Goal: Task Accomplishment & Management: Manage account settings

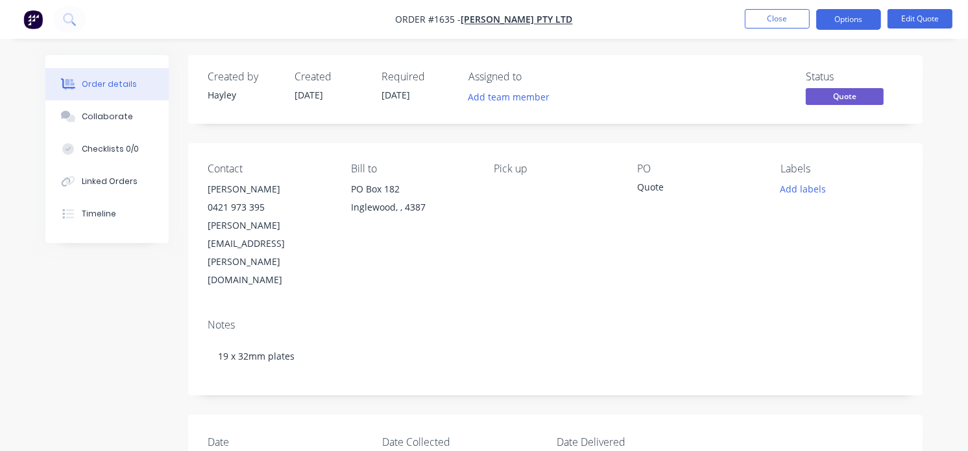
click at [38, 15] on img "button" at bounding box center [32, 19] width 19 height 19
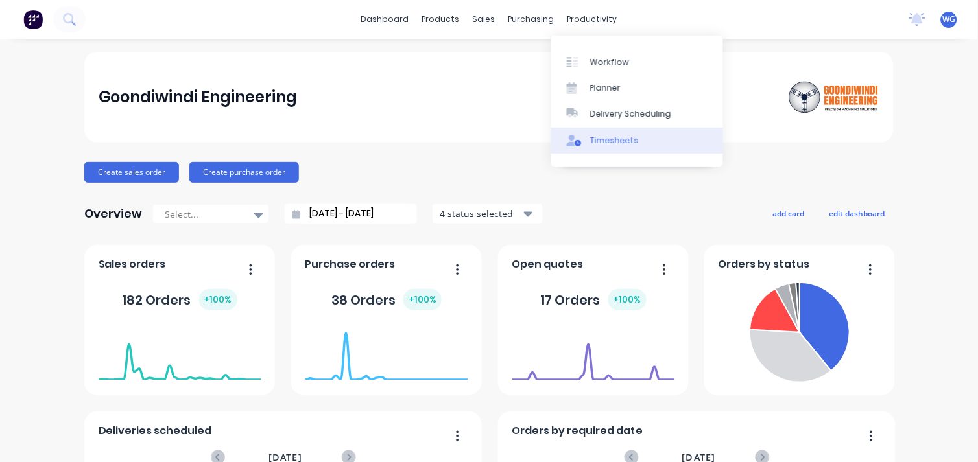
click at [588, 134] on link "Timesheets" at bounding box center [637, 141] width 172 height 26
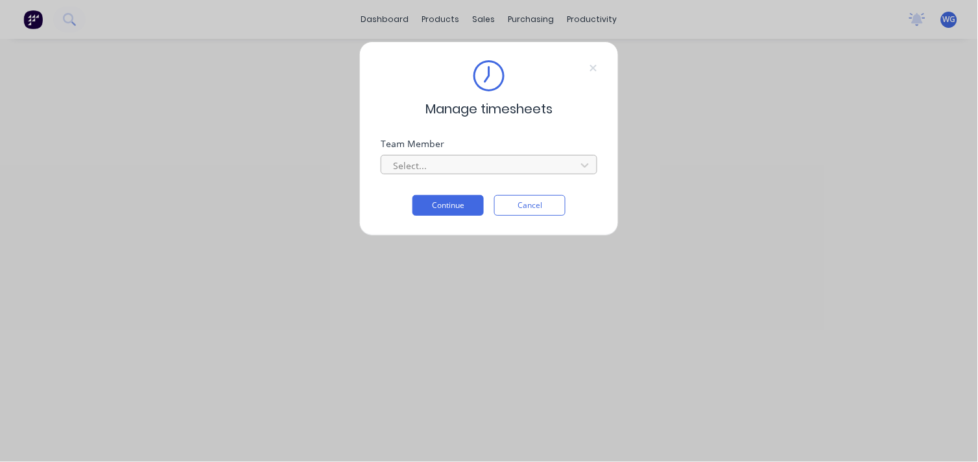
click at [444, 173] on div at bounding box center [481, 166] width 178 height 16
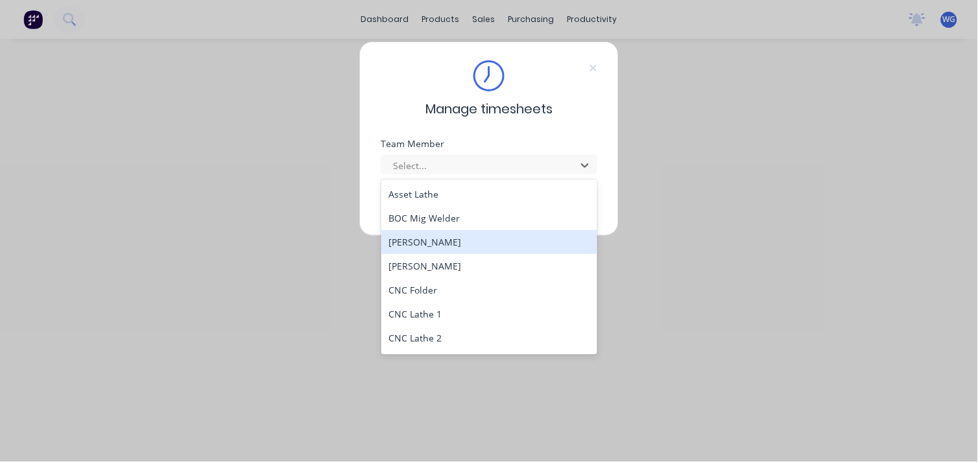
click at [442, 239] on div "[PERSON_NAME]" at bounding box center [489, 242] width 217 height 24
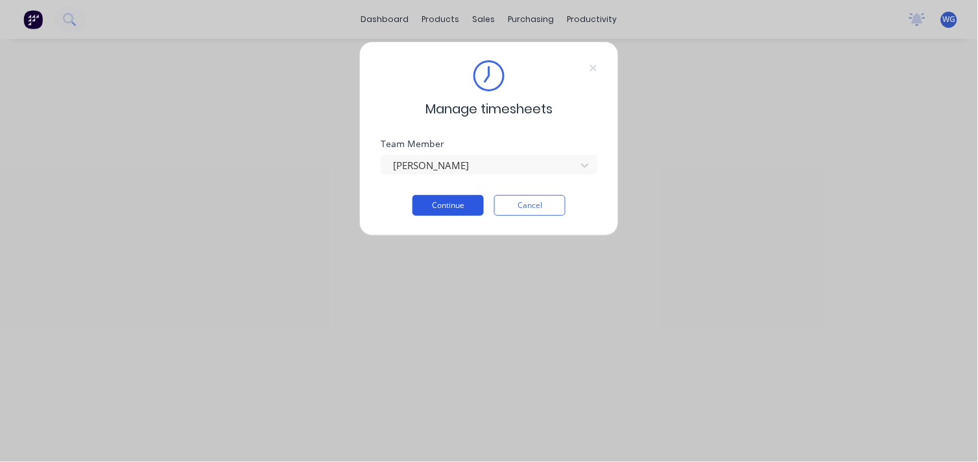
click at [450, 206] on button "Continue" at bounding box center [448, 205] width 71 height 21
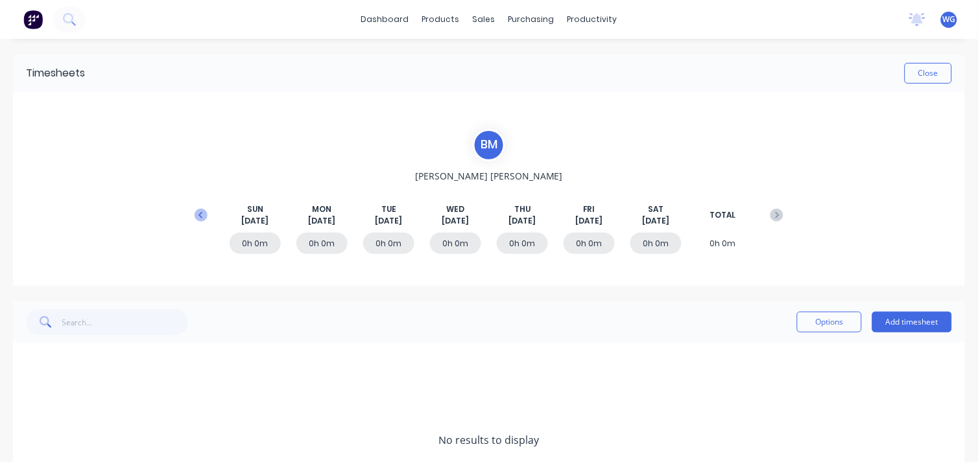
click at [198, 222] on button at bounding box center [201, 215] width 26 height 23
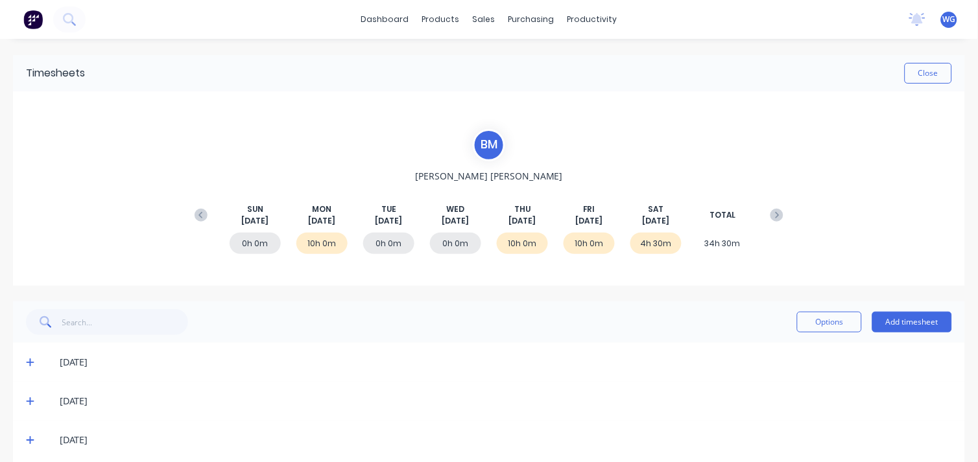
click at [198, 222] on button at bounding box center [201, 215] width 26 height 23
click at [517, 243] on div "10h 0m" at bounding box center [522, 243] width 51 height 21
click at [516, 226] on span "[DATE]" at bounding box center [522, 221] width 27 height 12
click at [516, 221] on span "[DATE]" at bounding box center [522, 221] width 27 height 12
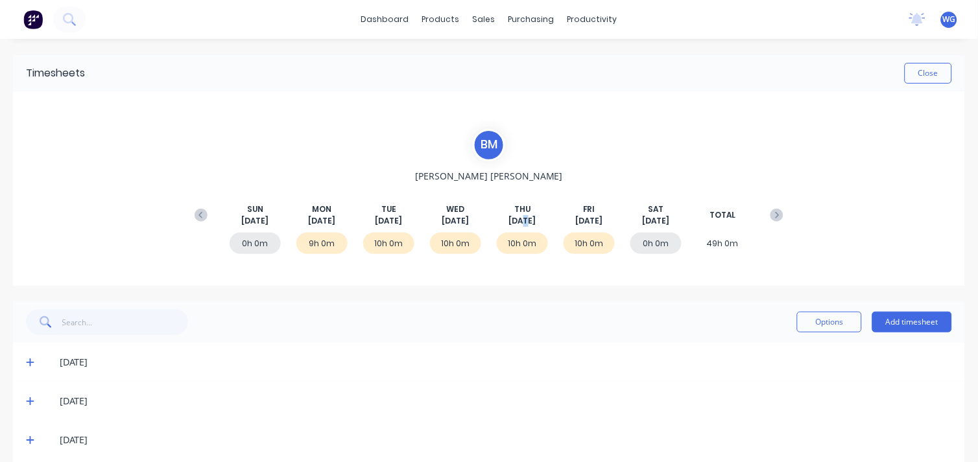
click at [516, 221] on span "[DATE]" at bounding box center [522, 221] width 27 height 12
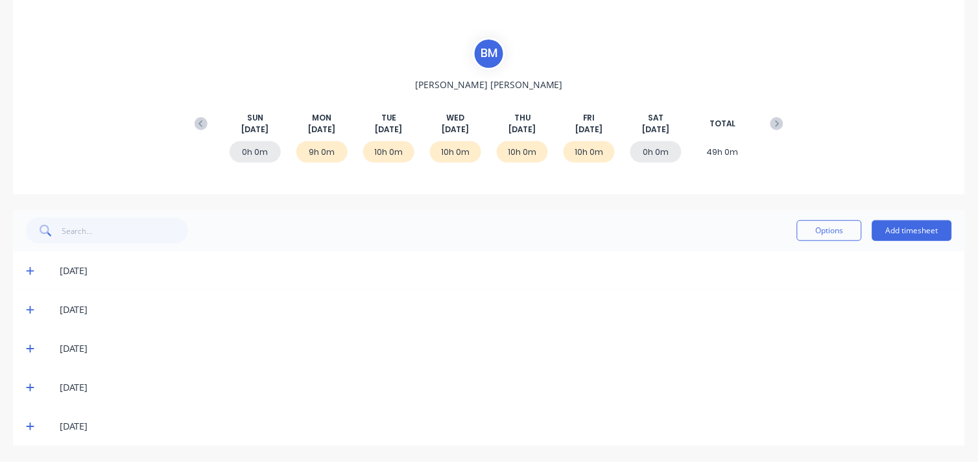
click at [26, 388] on icon at bounding box center [30, 387] width 8 height 9
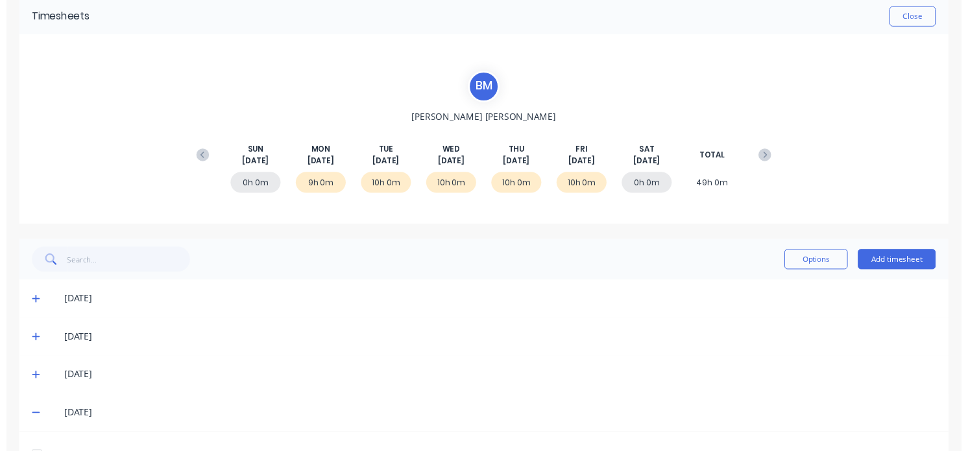
scroll to position [0, 0]
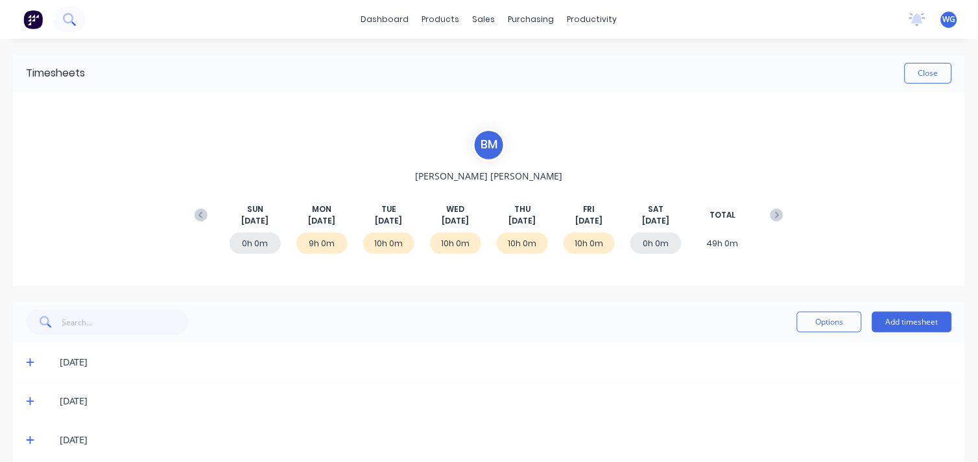
click at [70, 23] on icon at bounding box center [69, 19] width 12 height 12
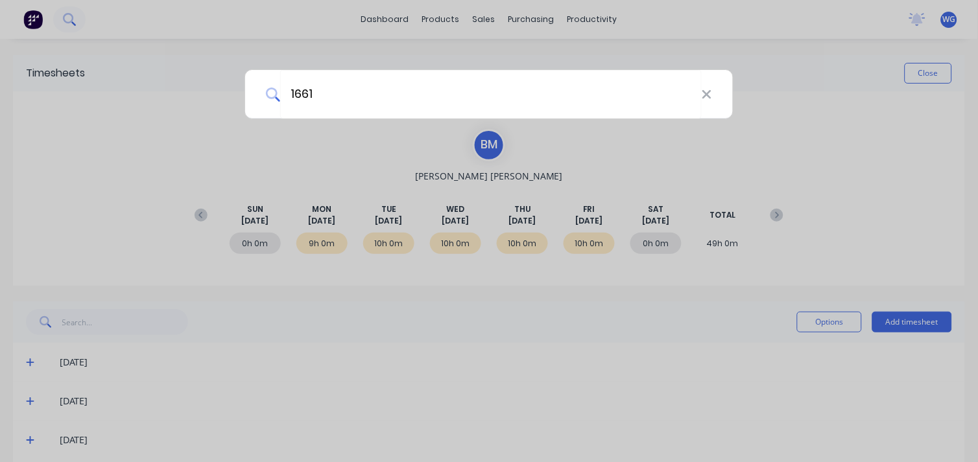
type input "1661"
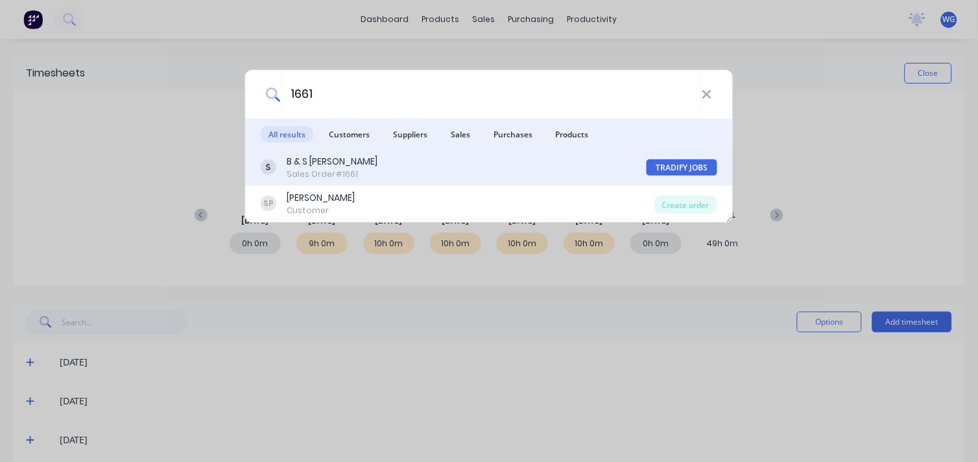
click at [333, 159] on div "B & S [PERSON_NAME]" at bounding box center [332, 162] width 91 height 14
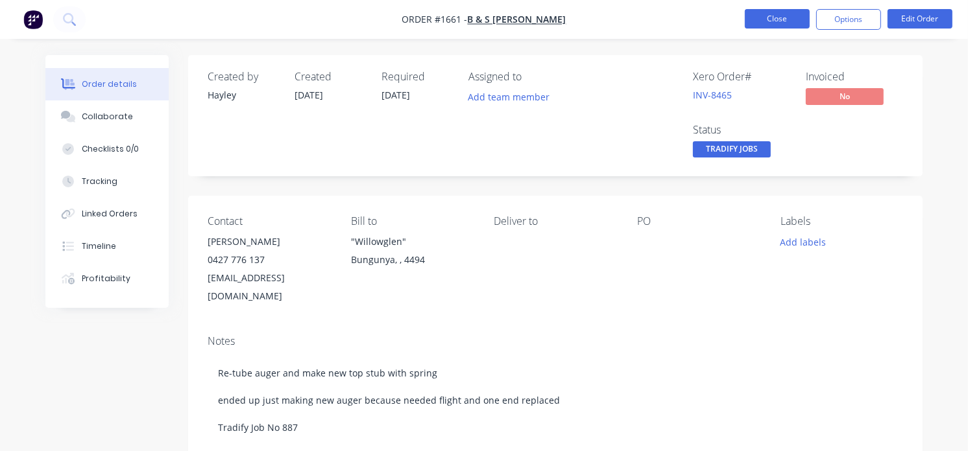
click at [780, 23] on button "Close" at bounding box center [777, 18] width 65 height 19
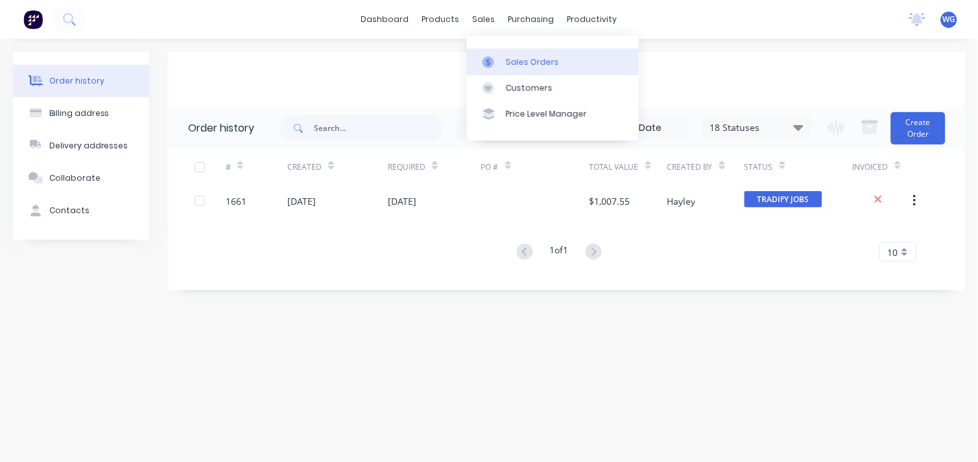
click at [507, 56] on div "Sales Orders" at bounding box center [532, 62] width 53 height 12
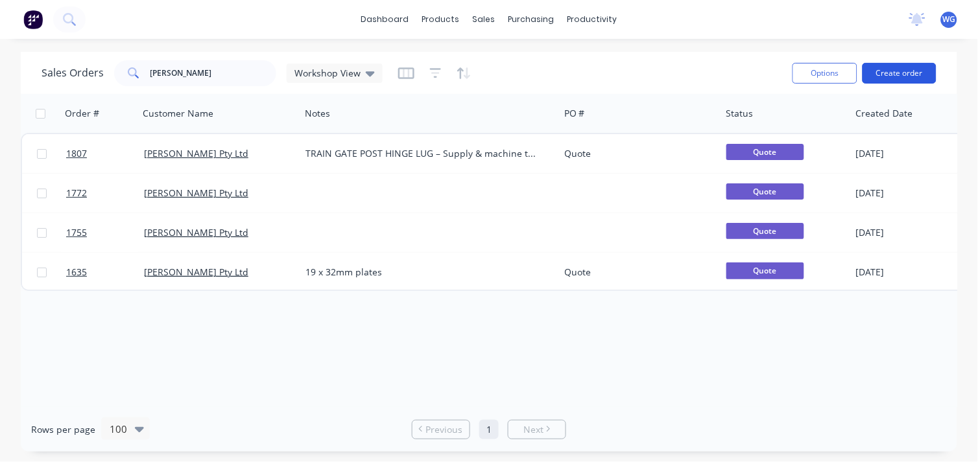
click at [905, 74] on button "Create order" at bounding box center [900, 73] width 74 height 21
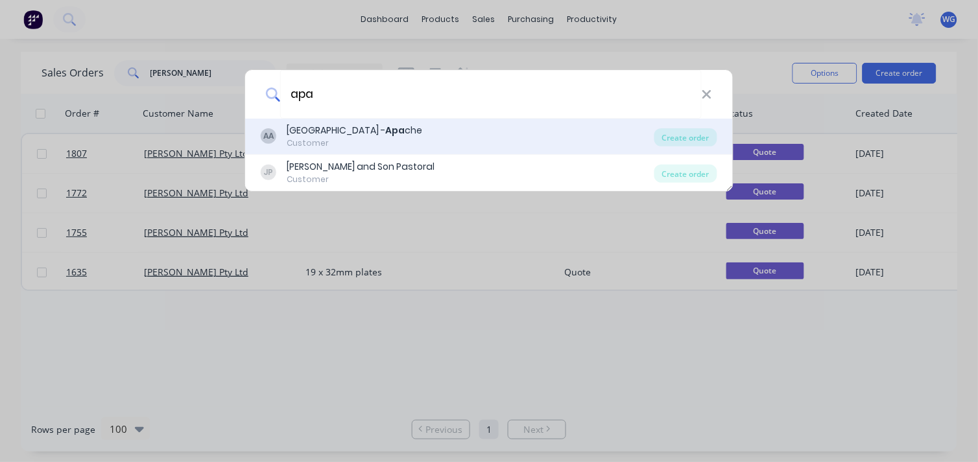
type input "apa"
click at [385, 132] on b "Apa" at bounding box center [394, 130] width 19 height 13
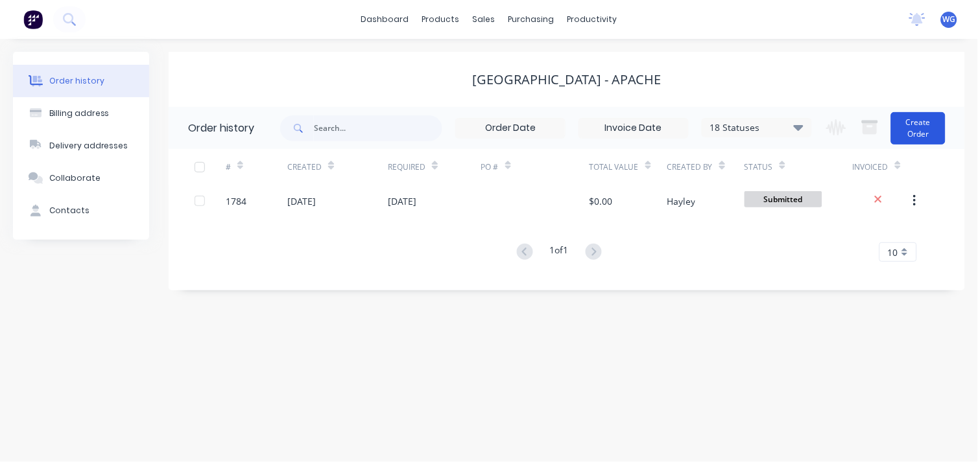
click at [921, 134] on button "Create Order" at bounding box center [918, 128] width 54 height 32
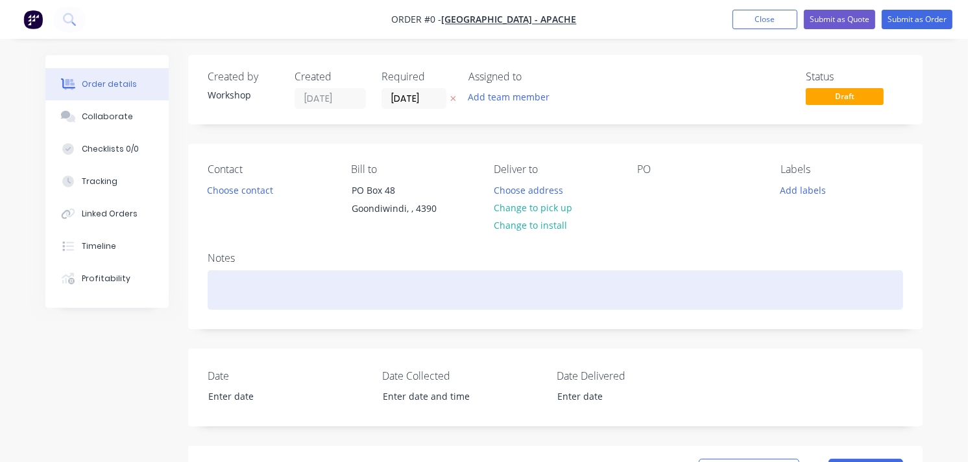
click at [280, 300] on div at bounding box center [555, 290] width 695 height 40
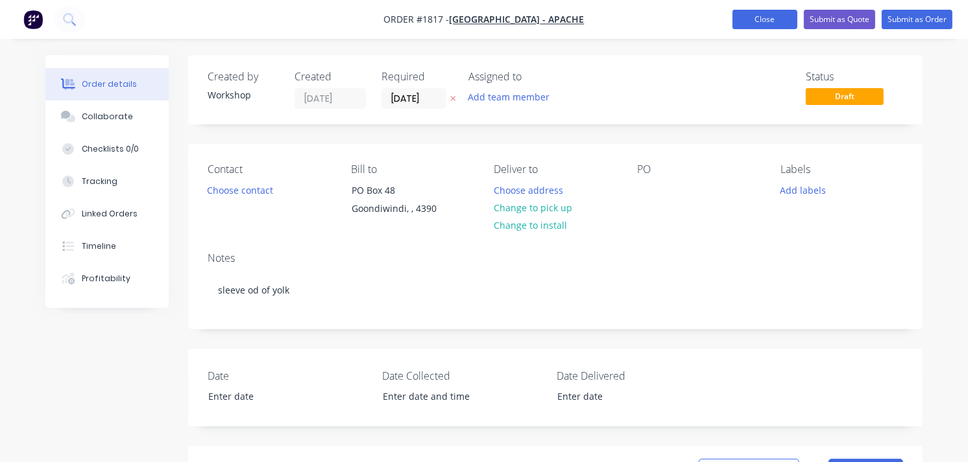
click at [763, 13] on button "Close" at bounding box center [764, 19] width 65 height 19
